Goal: Information Seeking & Learning: Learn about a topic

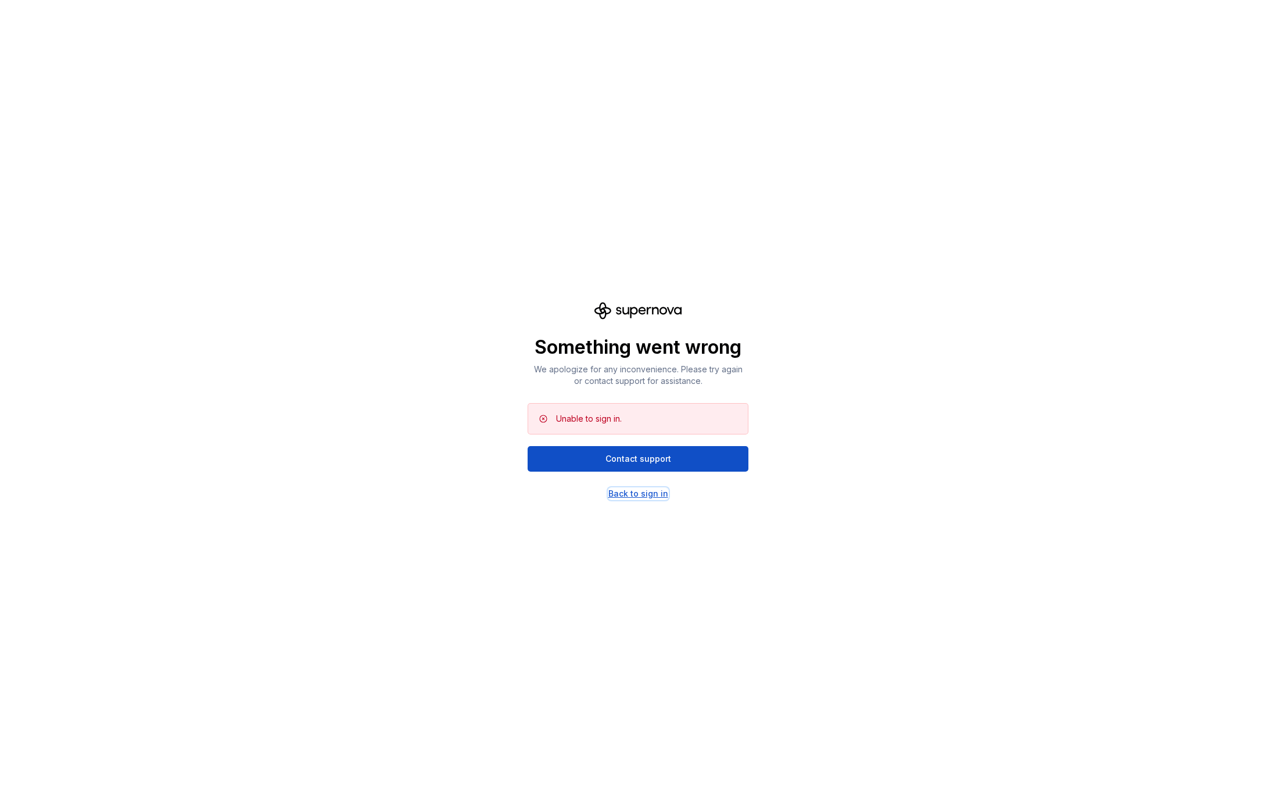
click at [630, 494] on div "Back to sign in" at bounding box center [638, 494] width 60 height 12
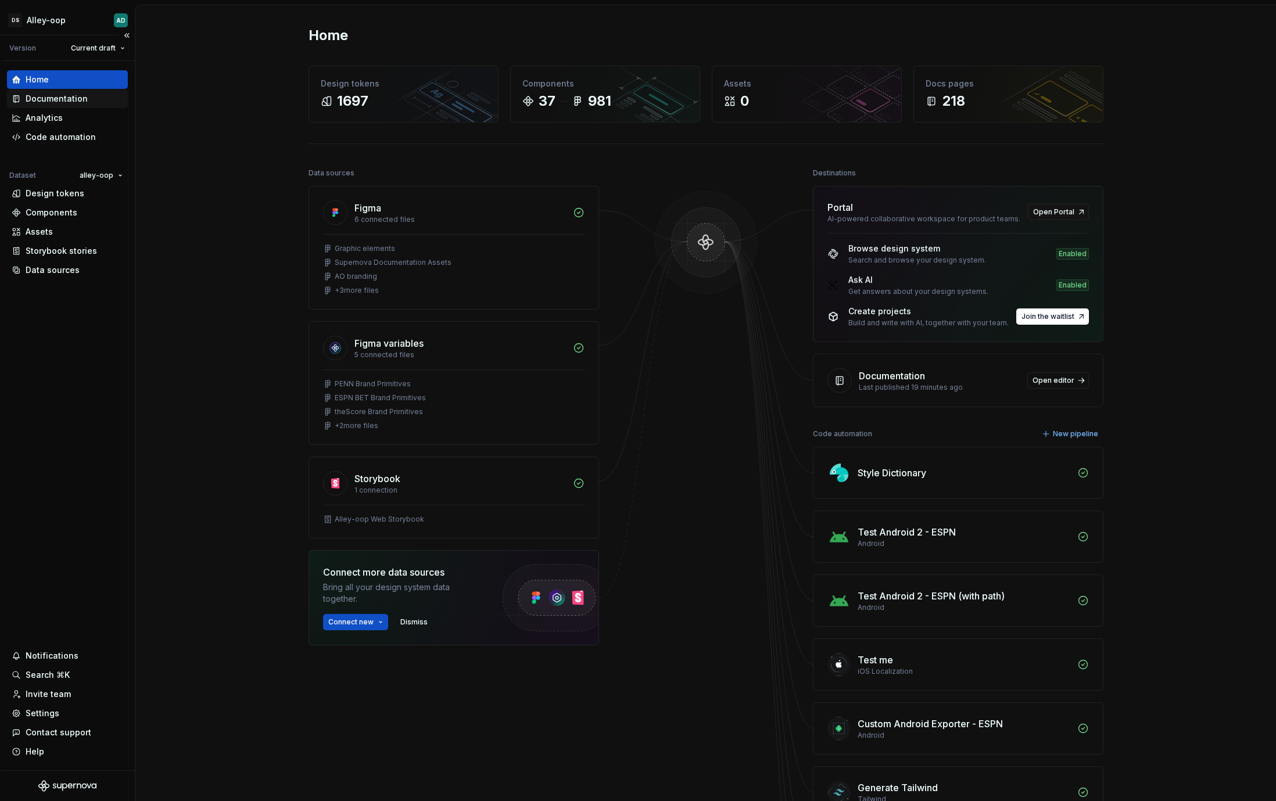
click at [67, 101] on div "Documentation" at bounding box center [57, 99] width 62 height 12
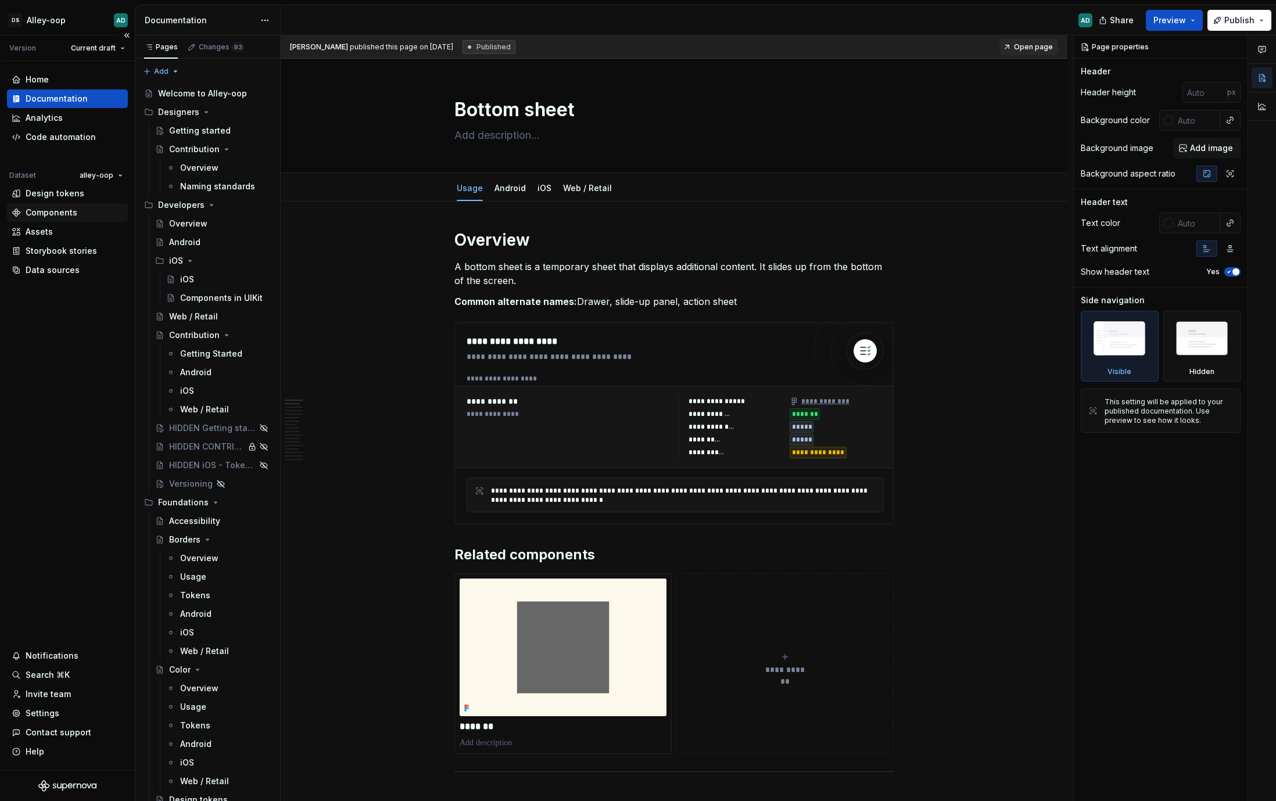
click at [56, 208] on div "Components" at bounding box center [52, 213] width 52 height 12
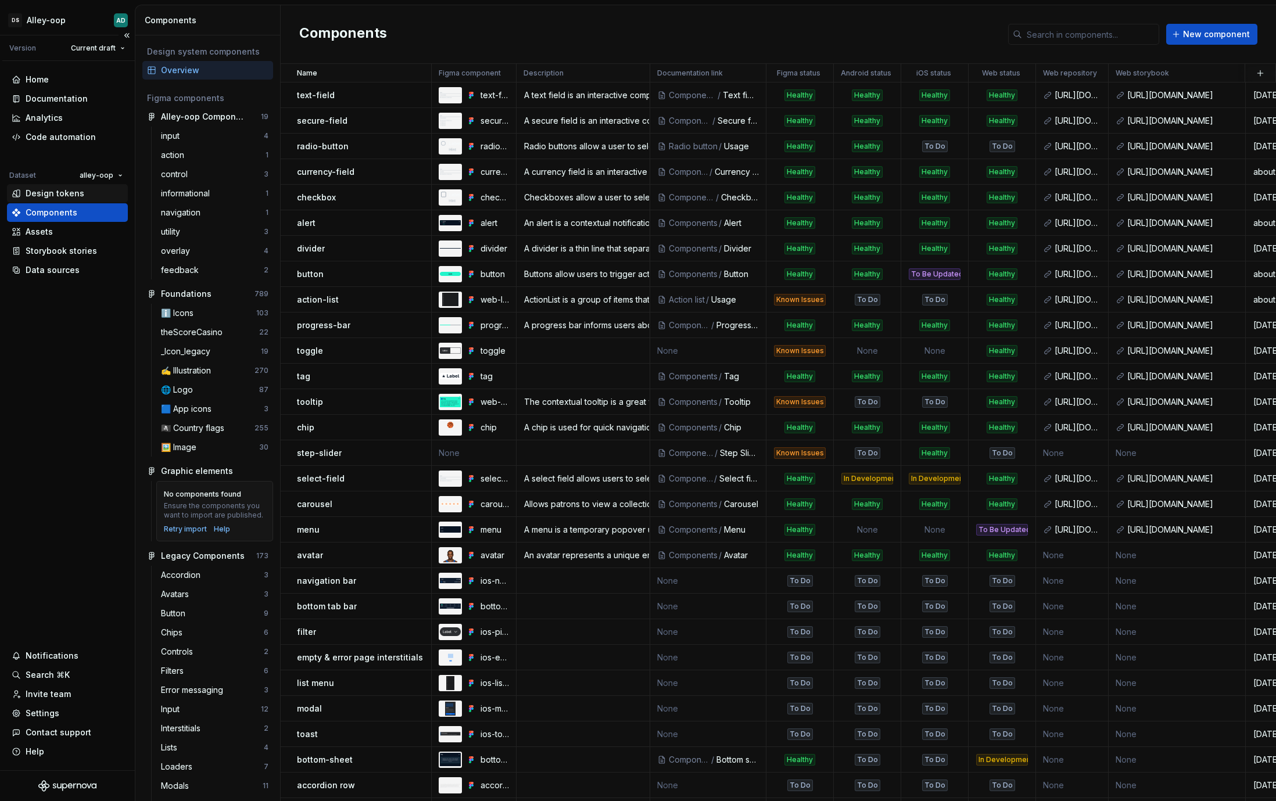
click at [47, 190] on div "Design tokens" at bounding box center [55, 194] width 59 height 12
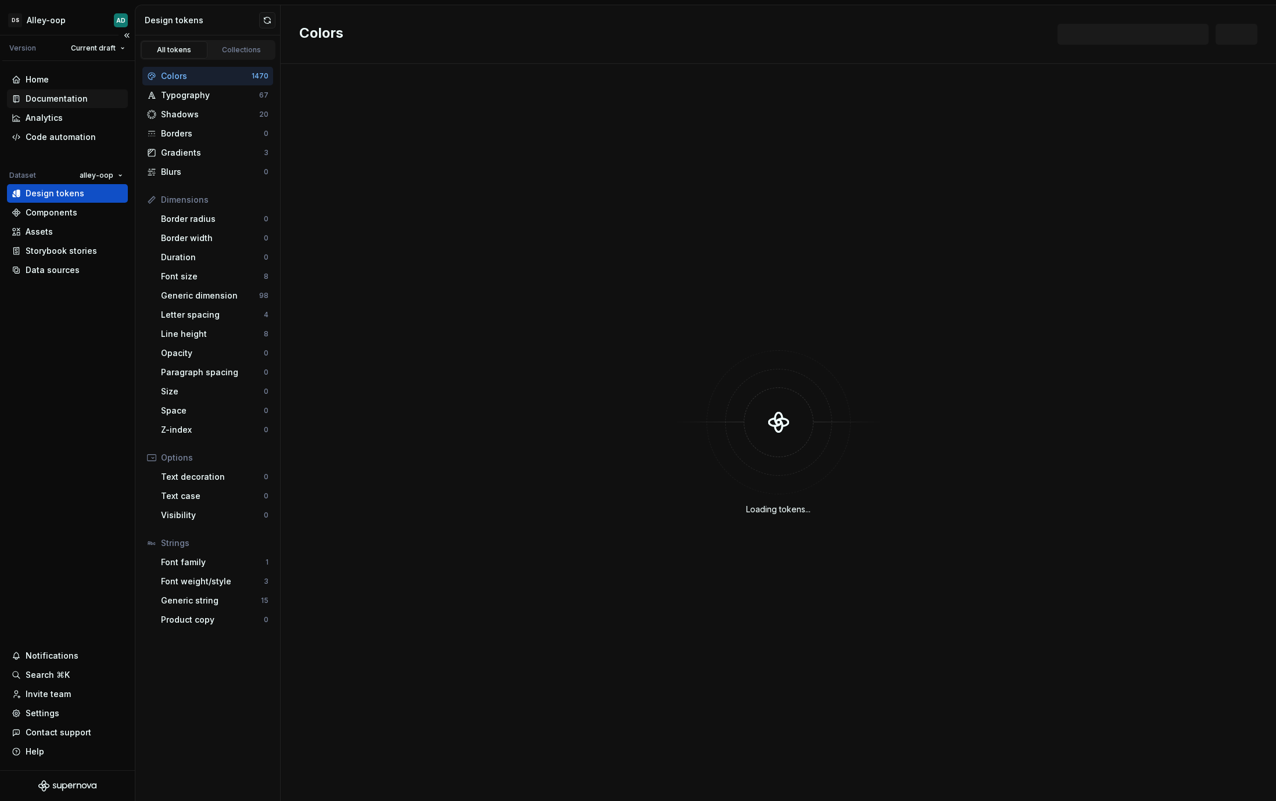
click at [43, 104] on div "Documentation" at bounding box center [57, 99] width 62 height 12
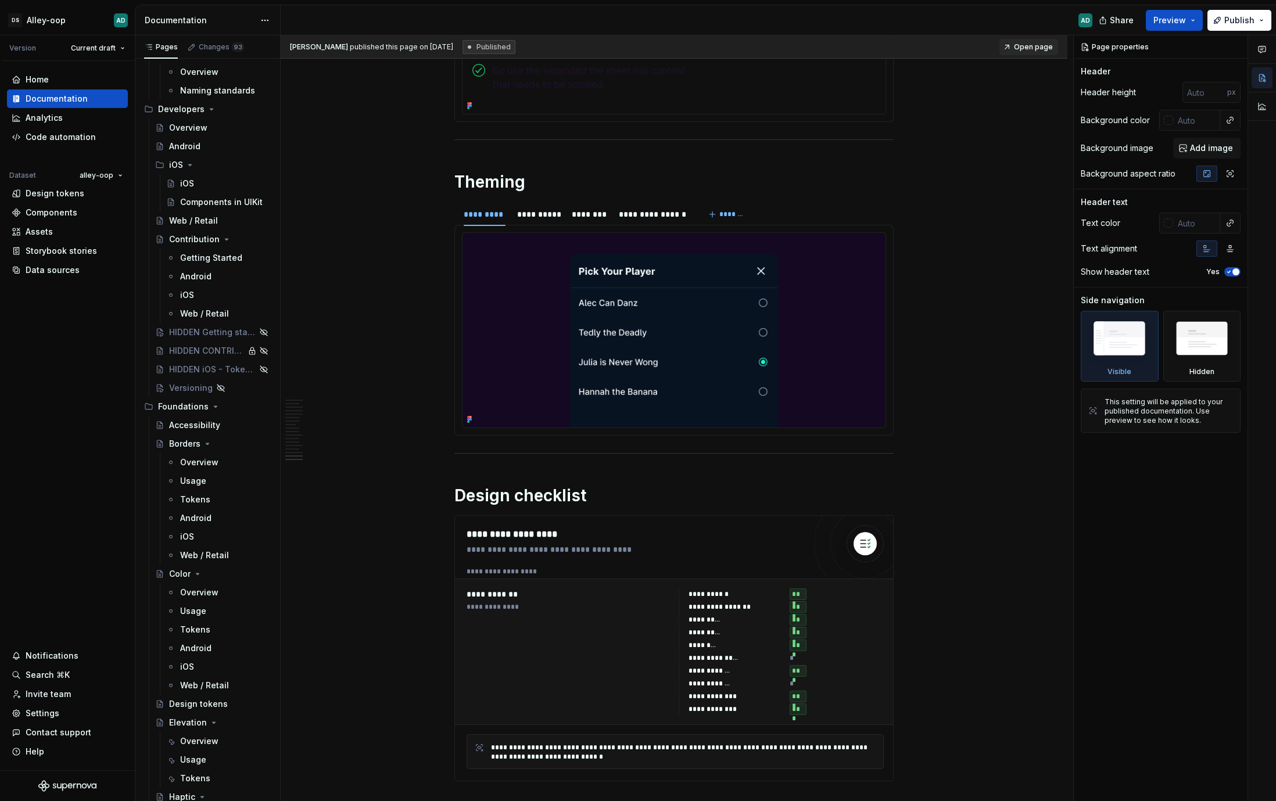
scroll to position [5820, 0]
click at [120, 96] on div "Documentation" at bounding box center [68, 99] width 112 height 12
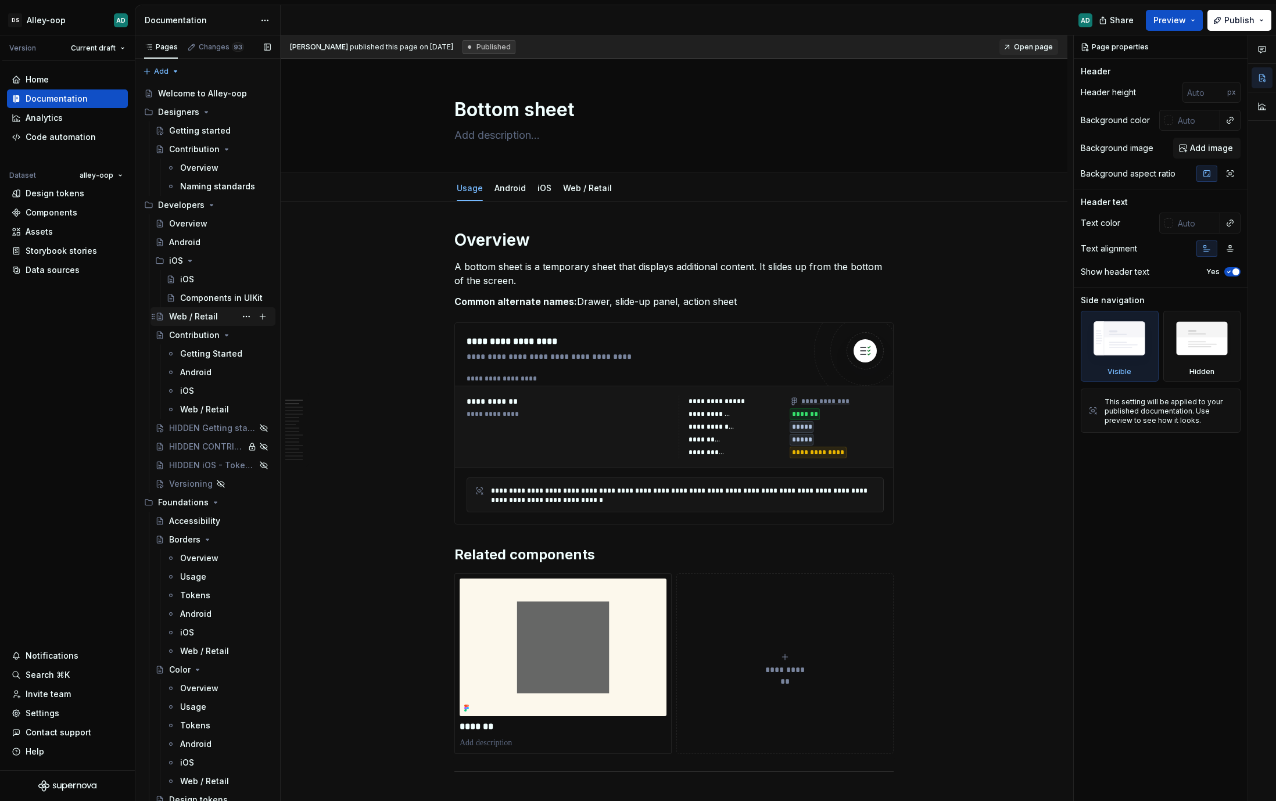
click at [188, 259] on icon "Page tree" at bounding box center [189, 260] width 9 height 9
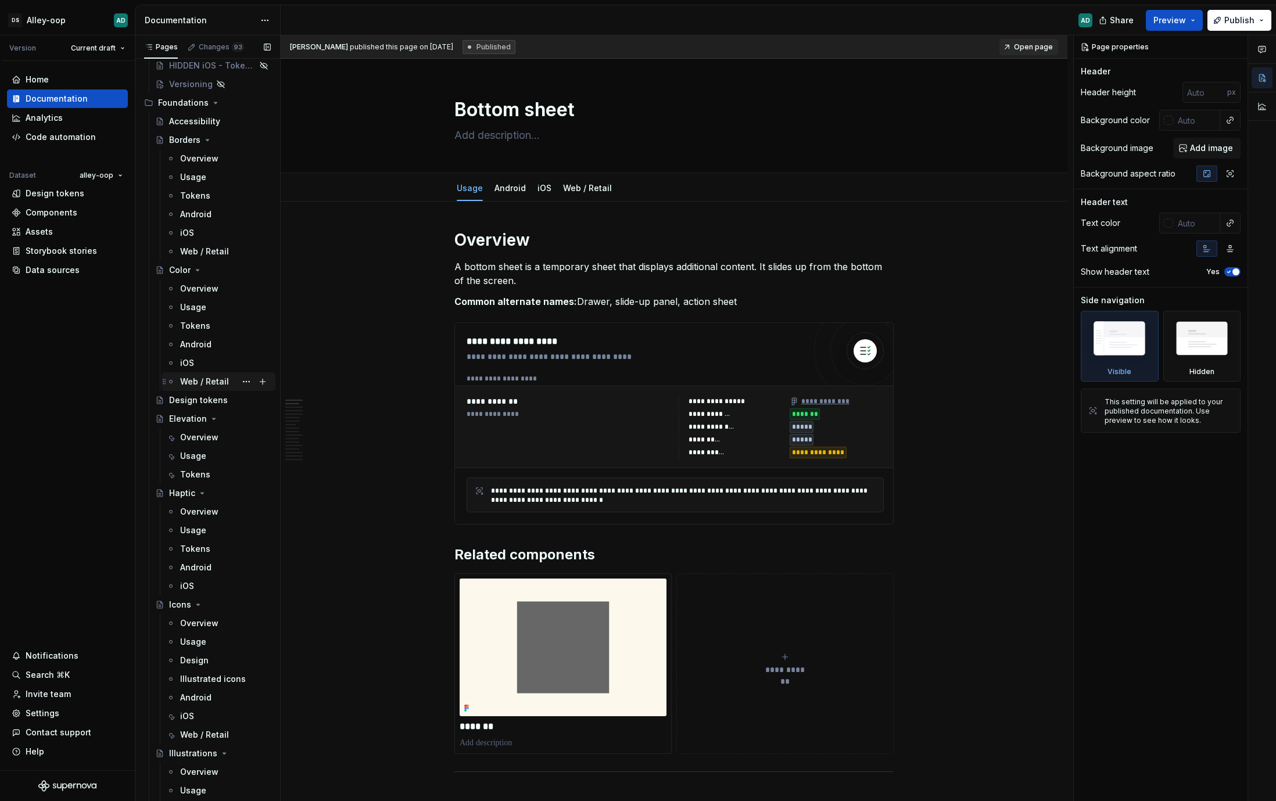
scroll to position [446, 0]
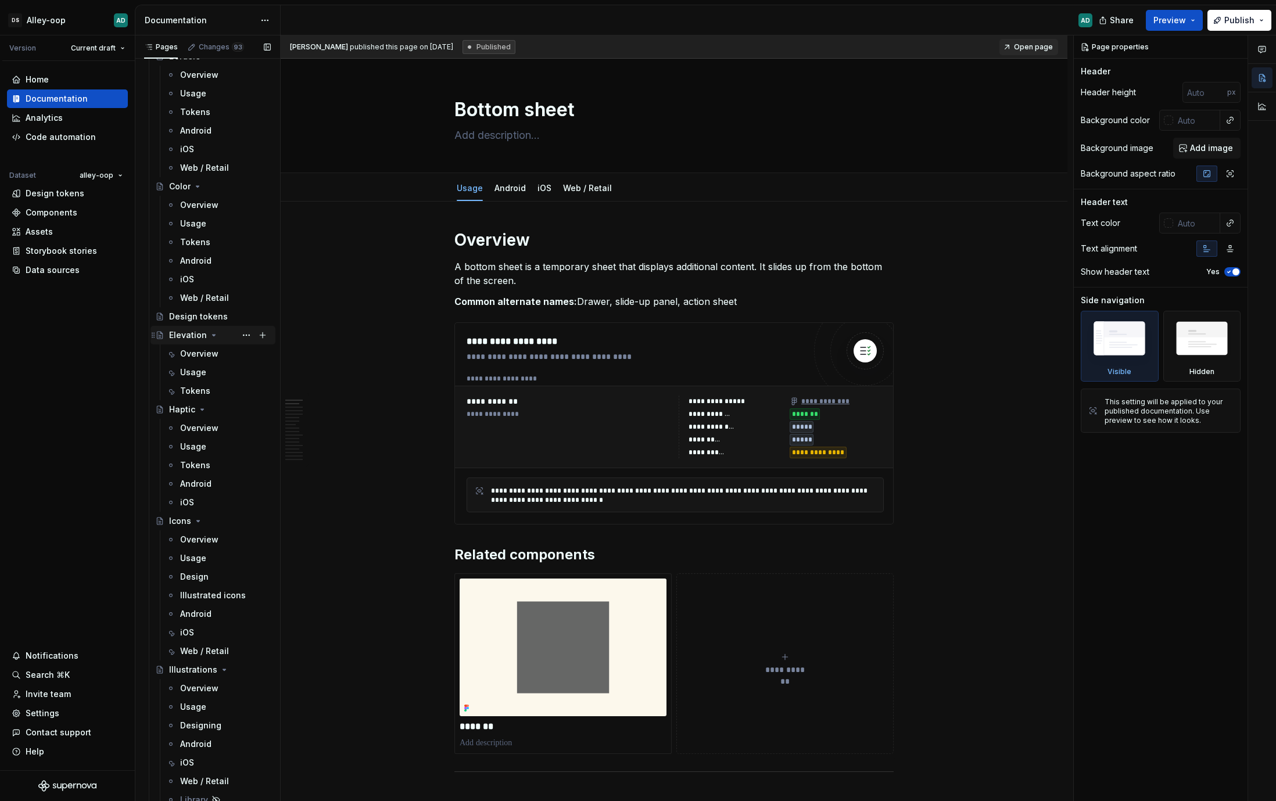
click at [189, 332] on div "Elevation" at bounding box center [188, 335] width 38 height 12
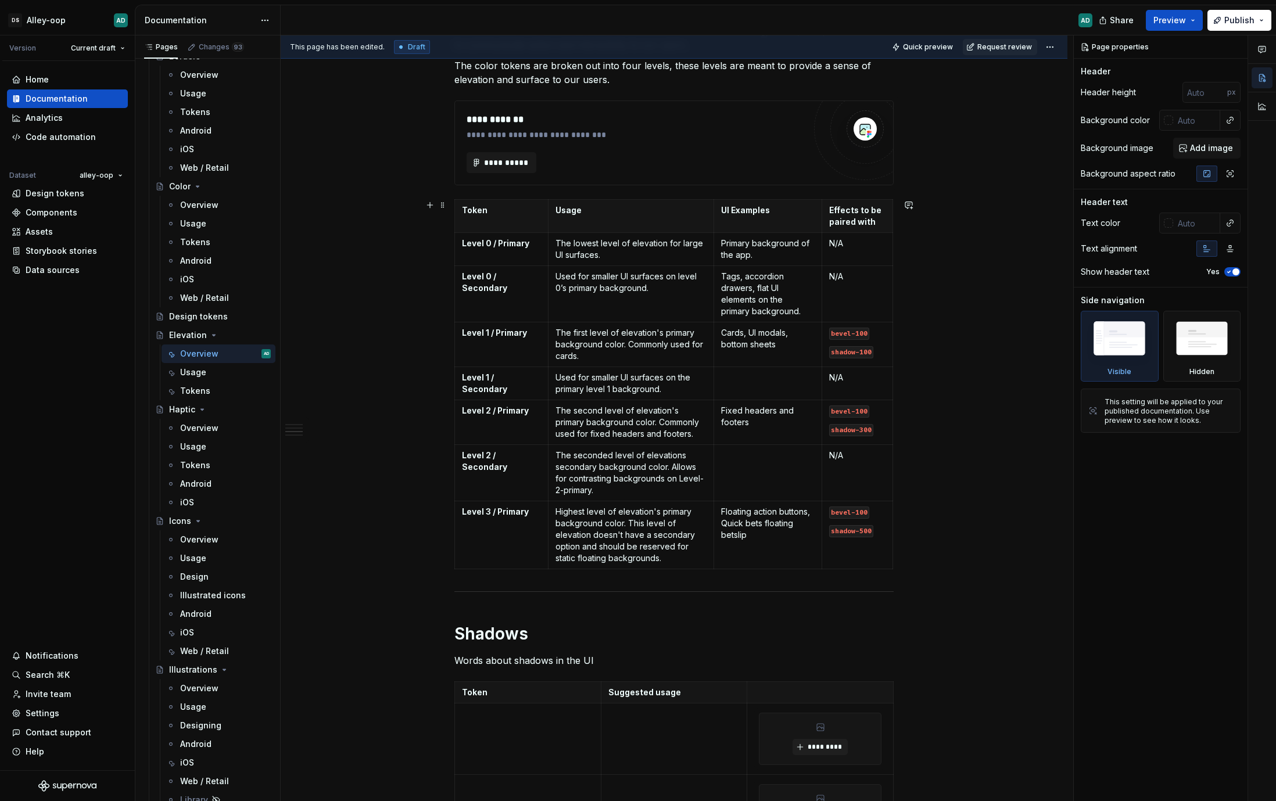
scroll to position [517, 0]
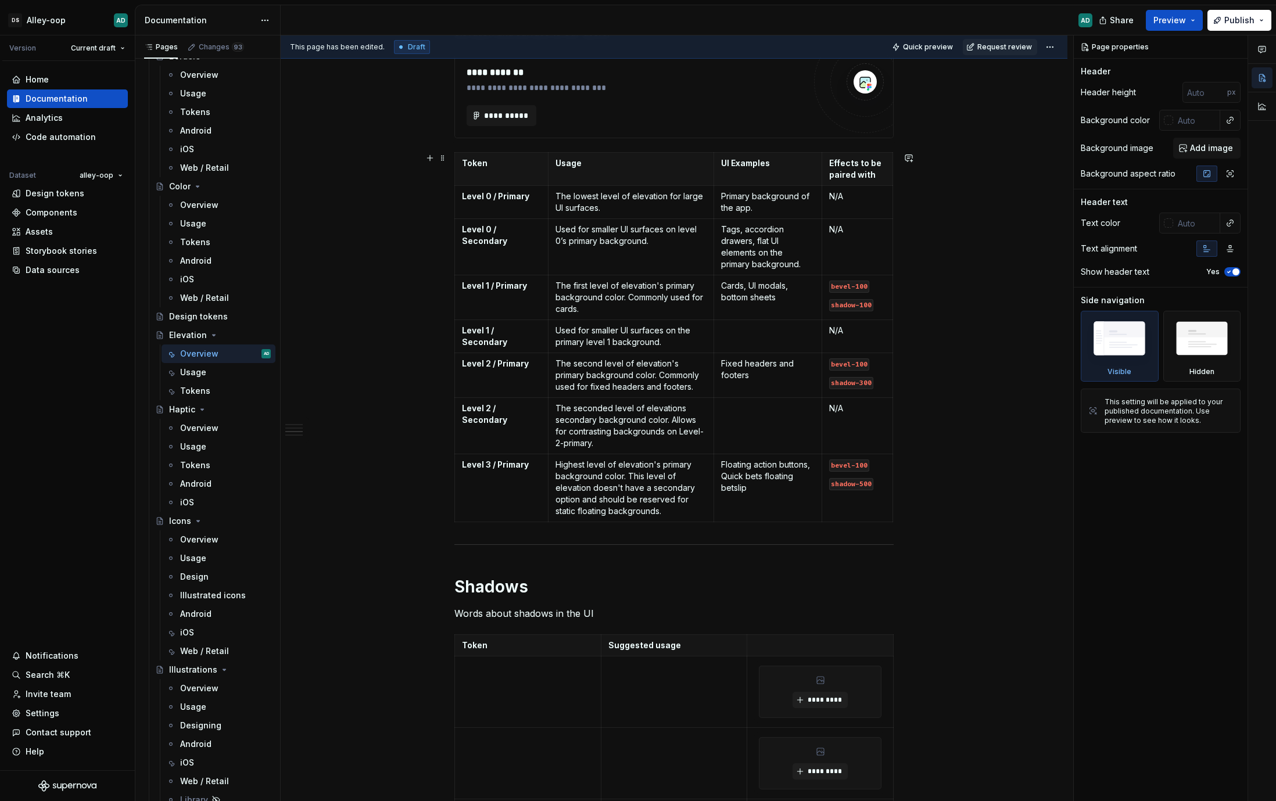
type textarea "*"
